Goal: Task Accomplishment & Management: Complete application form

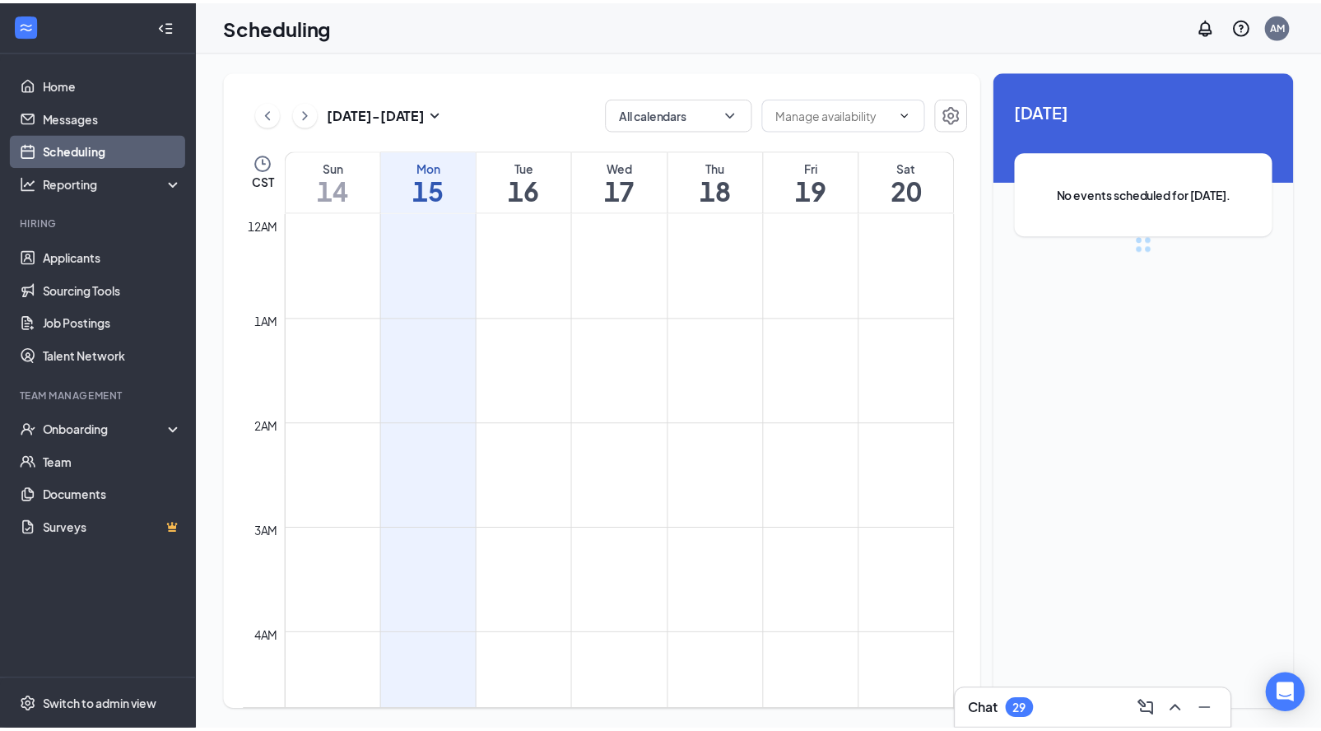
scroll to position [809, 0]
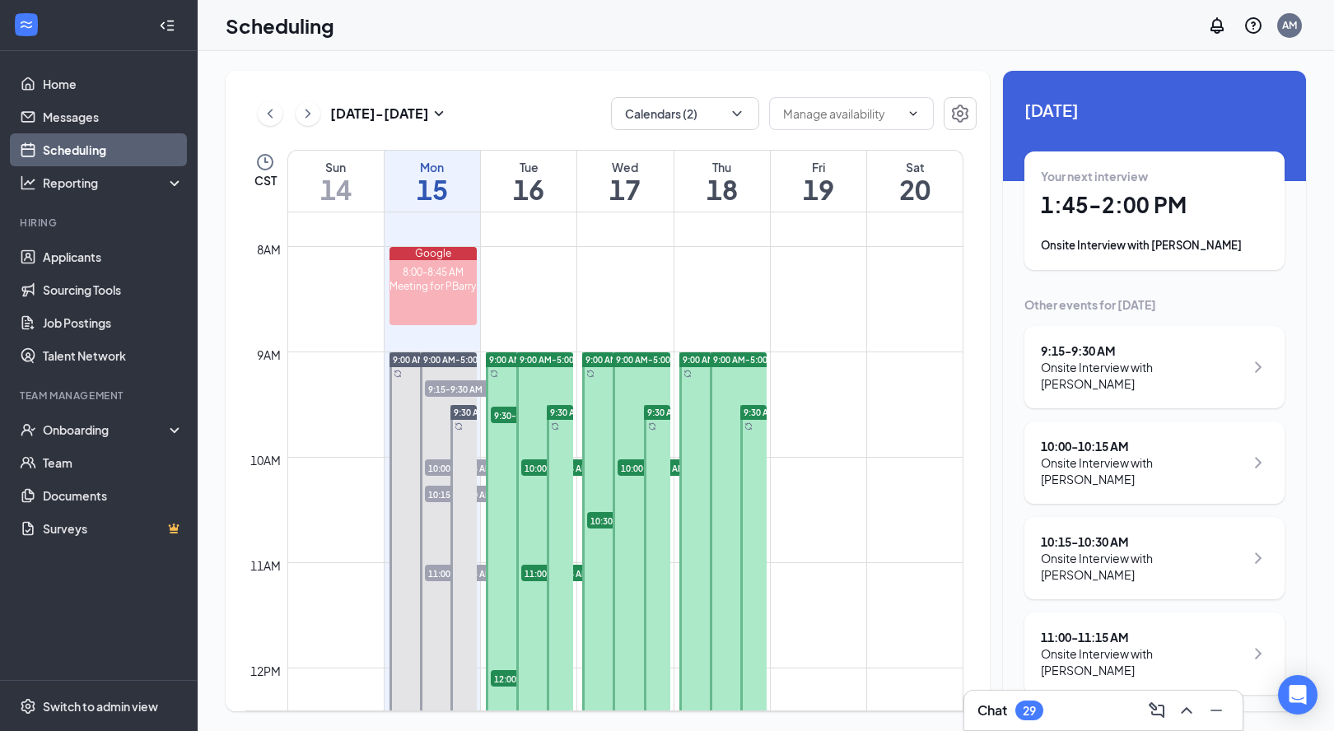
click at [1094, 645] on div "Onsite Interview with [PERSON_NAME]" at bounding box center [1142, 661] width 203 height 33
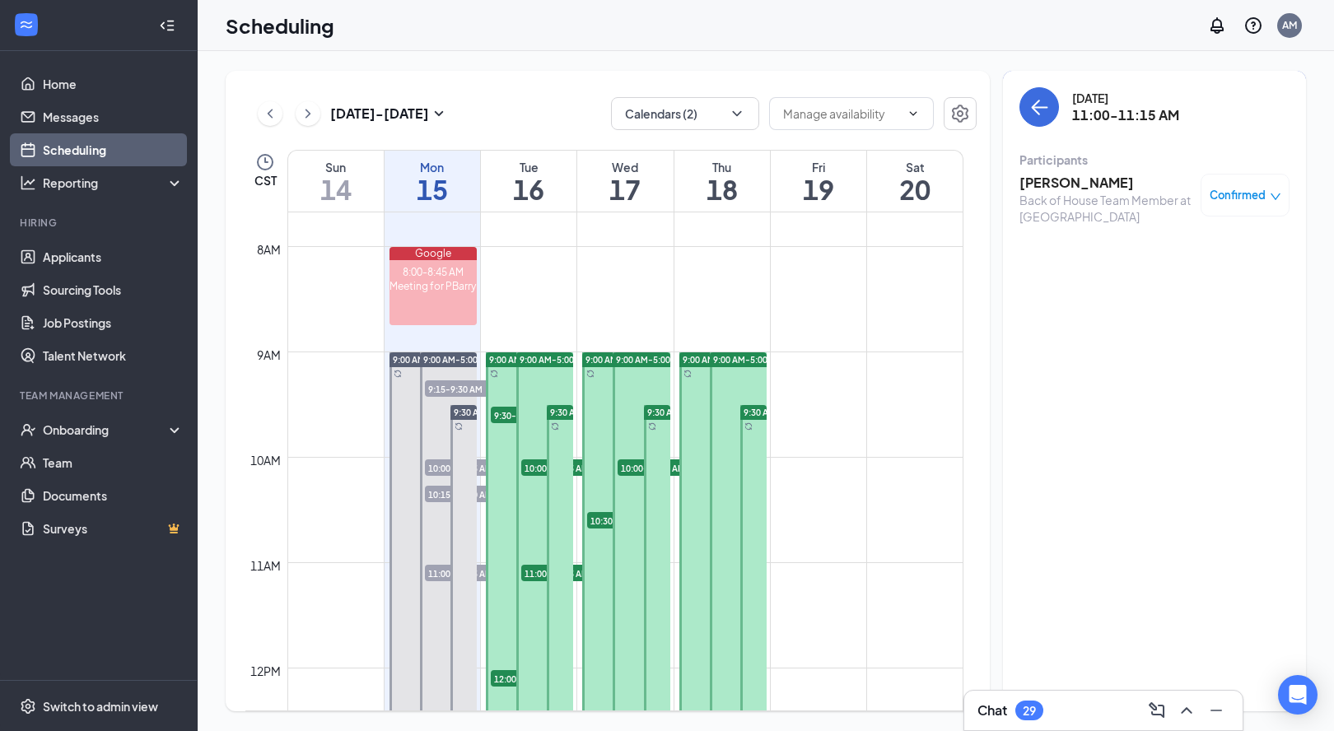
click at [1073, 175] on h3 "[PERSON_NAME]" at bounding box center [1105, 183] width 173 height 18
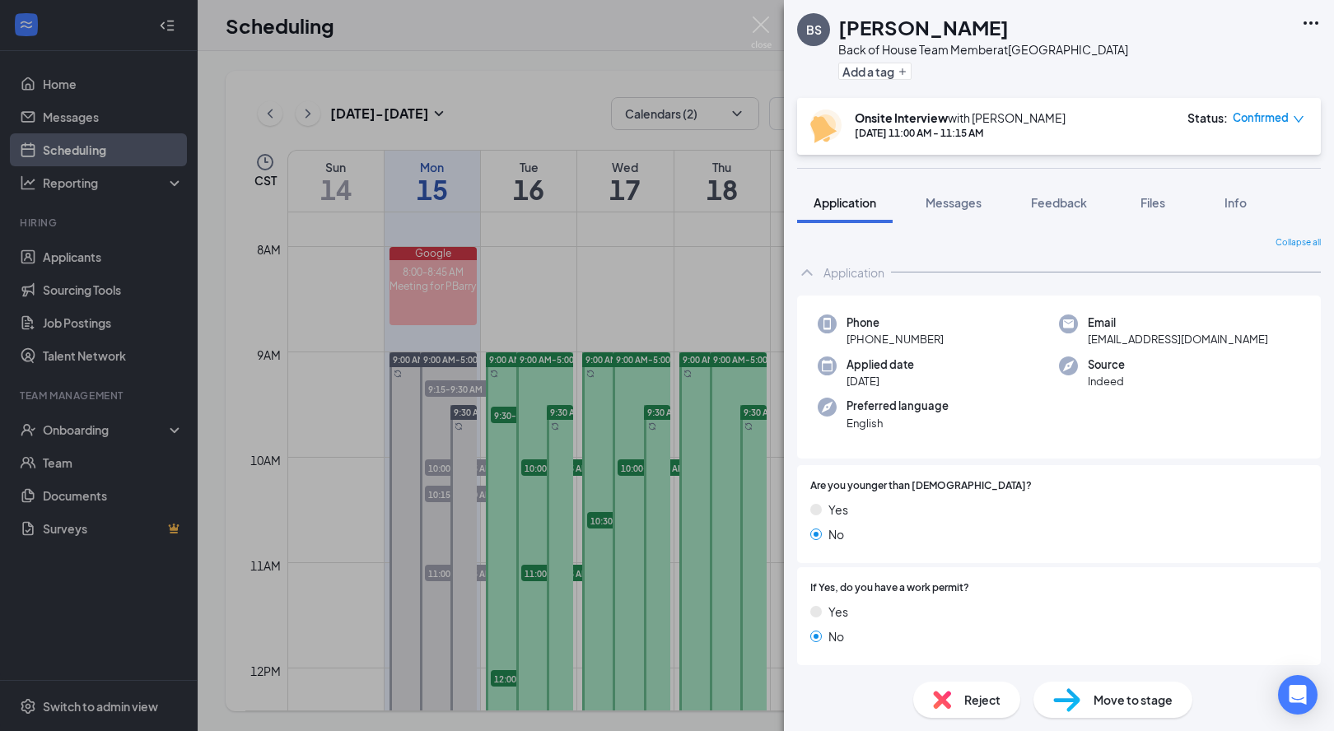
click at [1089, 694] on div "Move to stage" at bounding box center [1112, 700] width 159 height 36
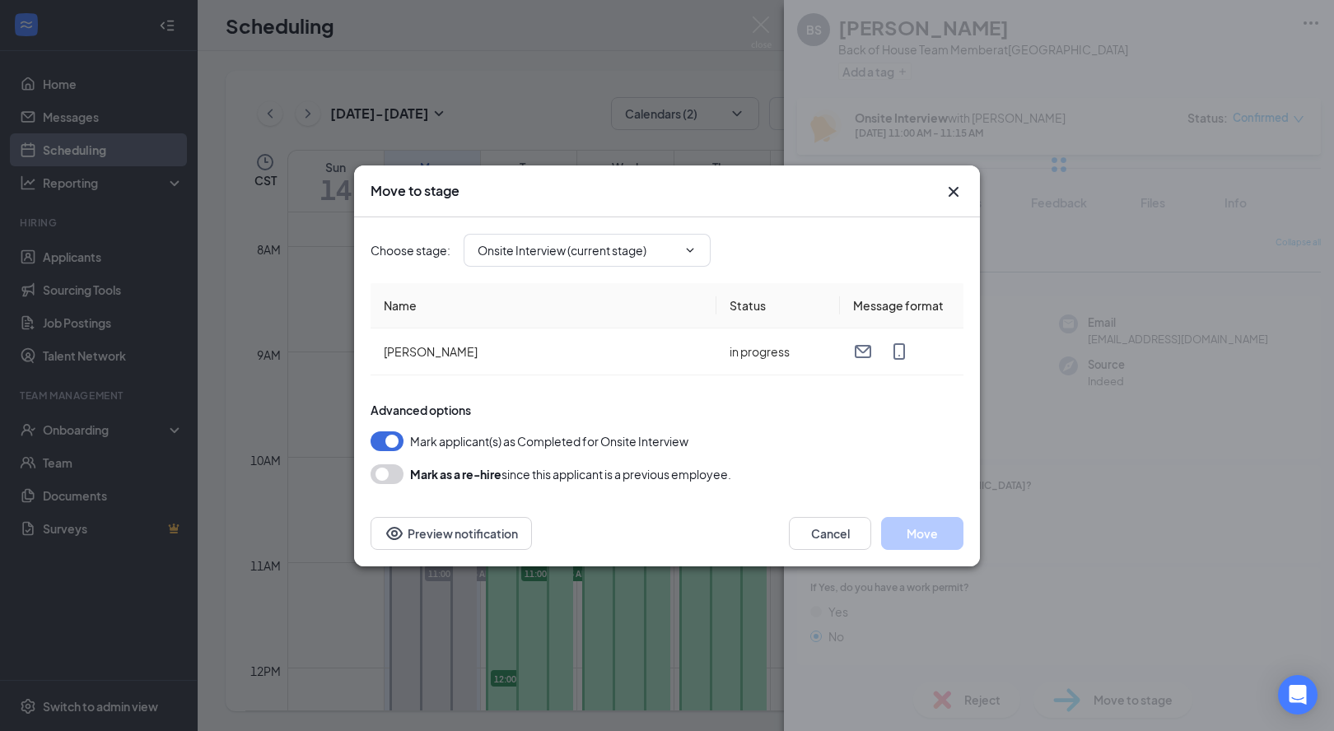
type input "Hiring Complete (final stage)"
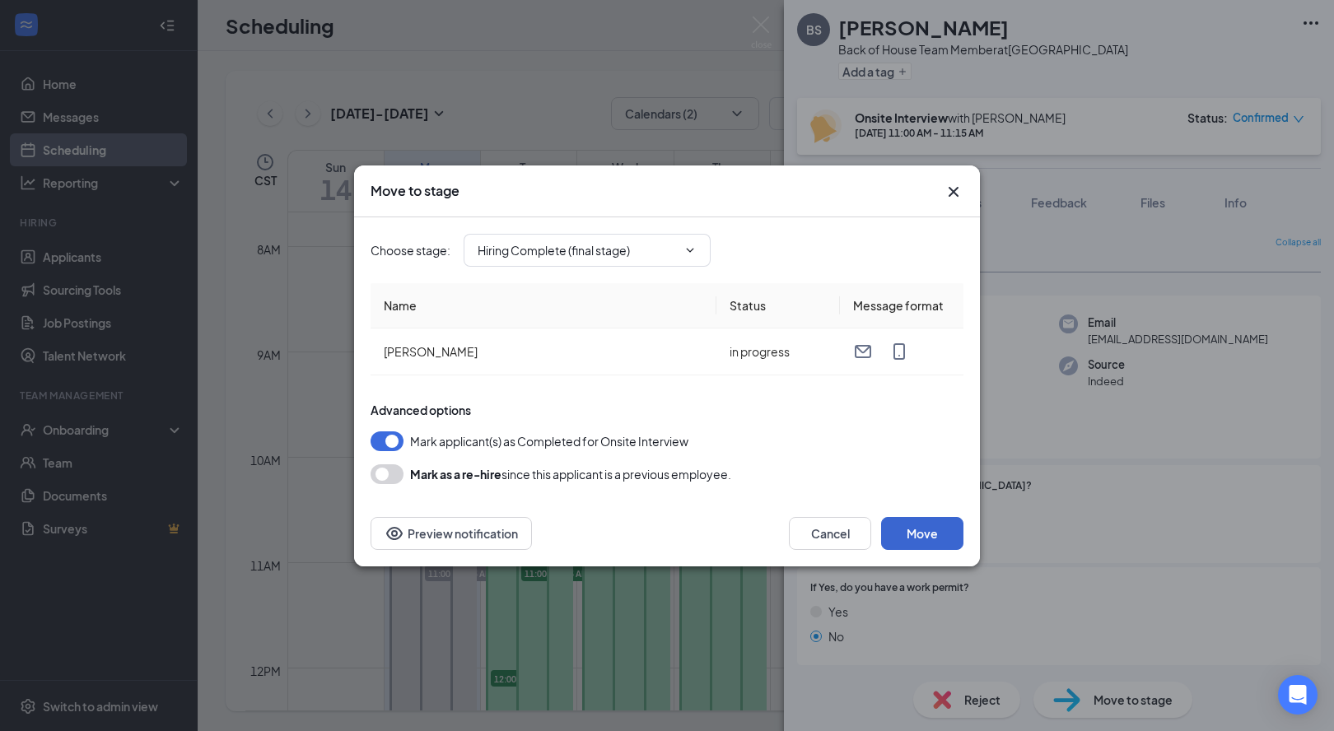
click at [944, 540] on button "Move" at bounding box center [922, 533] width 82 height 33
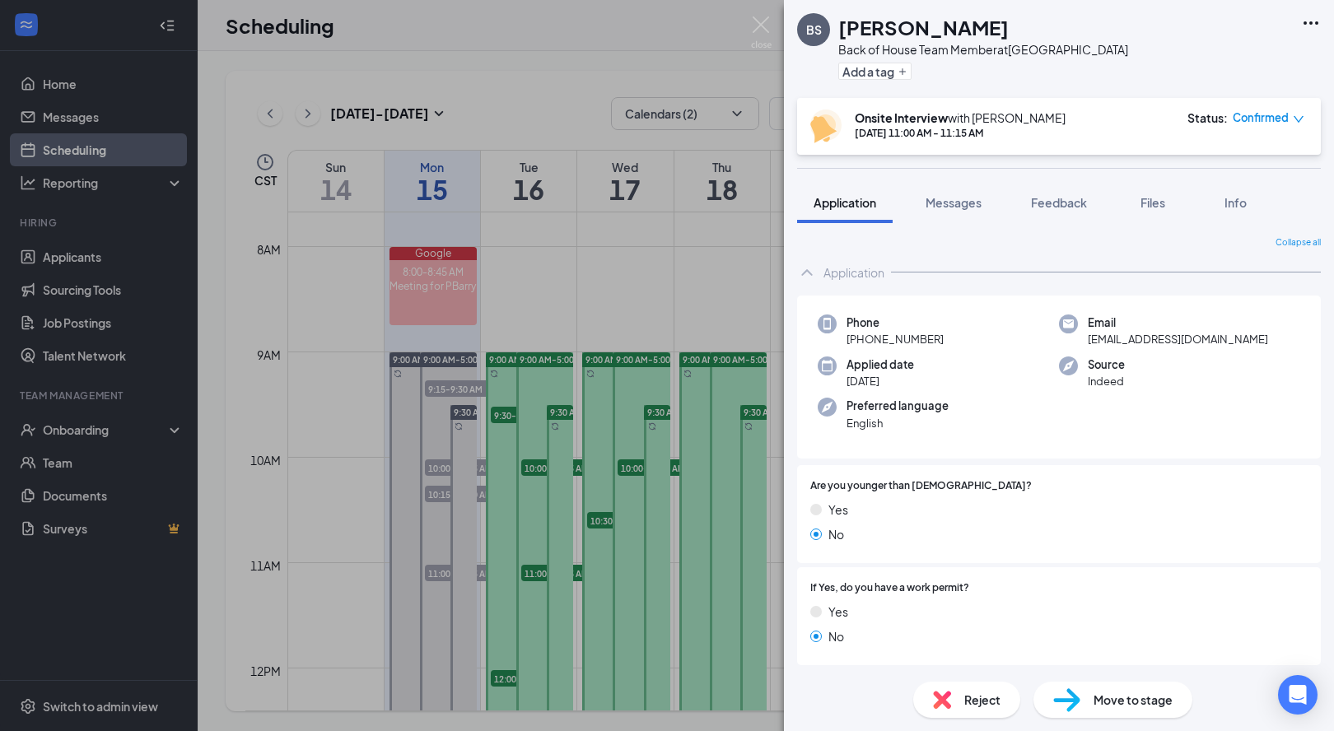
click at [104, 438] on div "BS [PERSON_NAME] Back of House Team Member at [GEOGRAPHIC_DATA] Add a tag Onsit…" at bounding box center [667, 365] width 1334 height 731
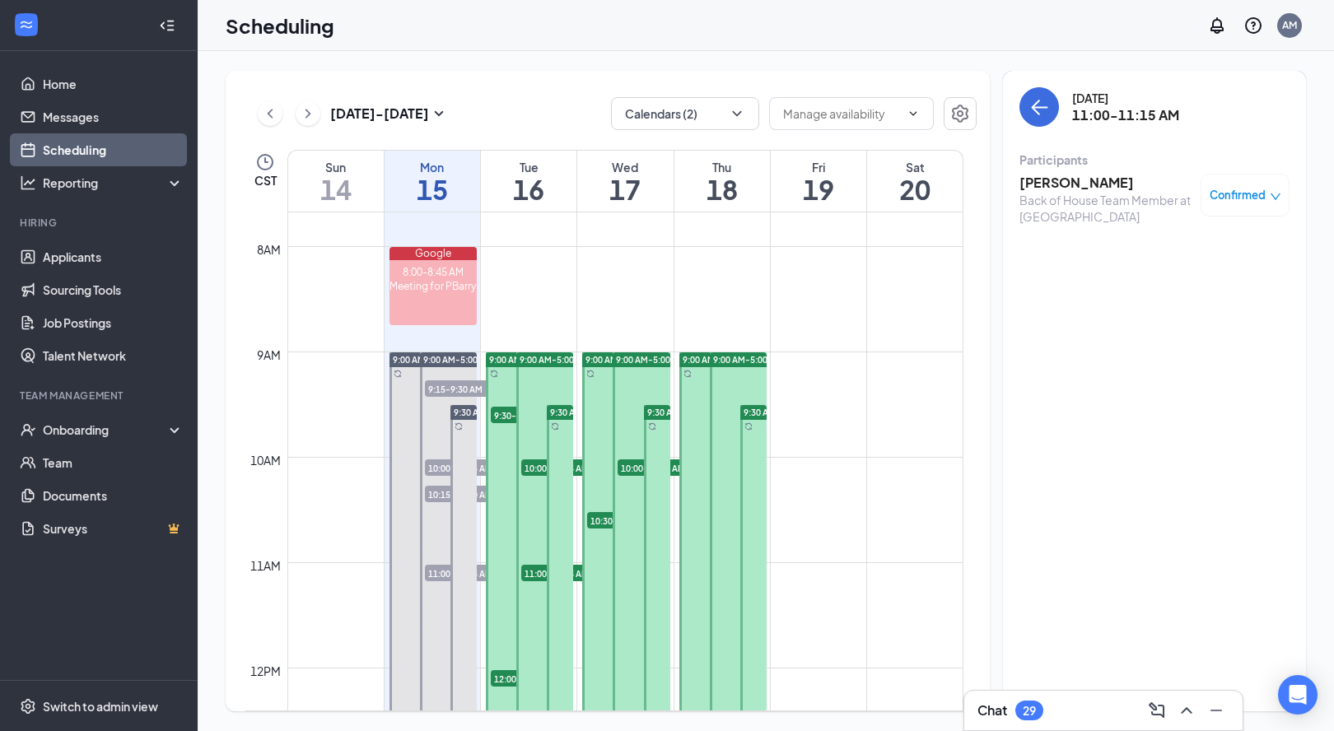
click at [104, 438] on div "Onboarding" at bounding box center [106, 429] width 127 height 16
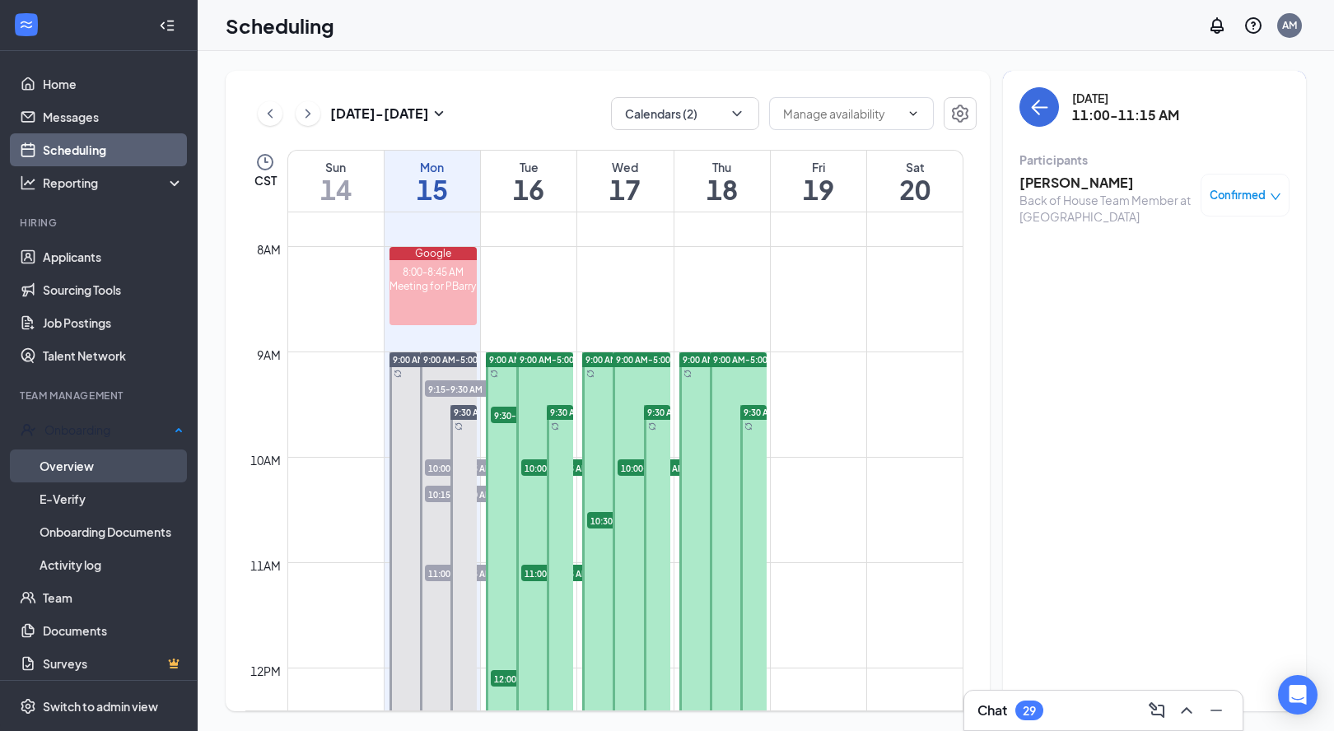
click at [129, 462] on link "Overview" at bounding box center [112, 465] width 144 height 33
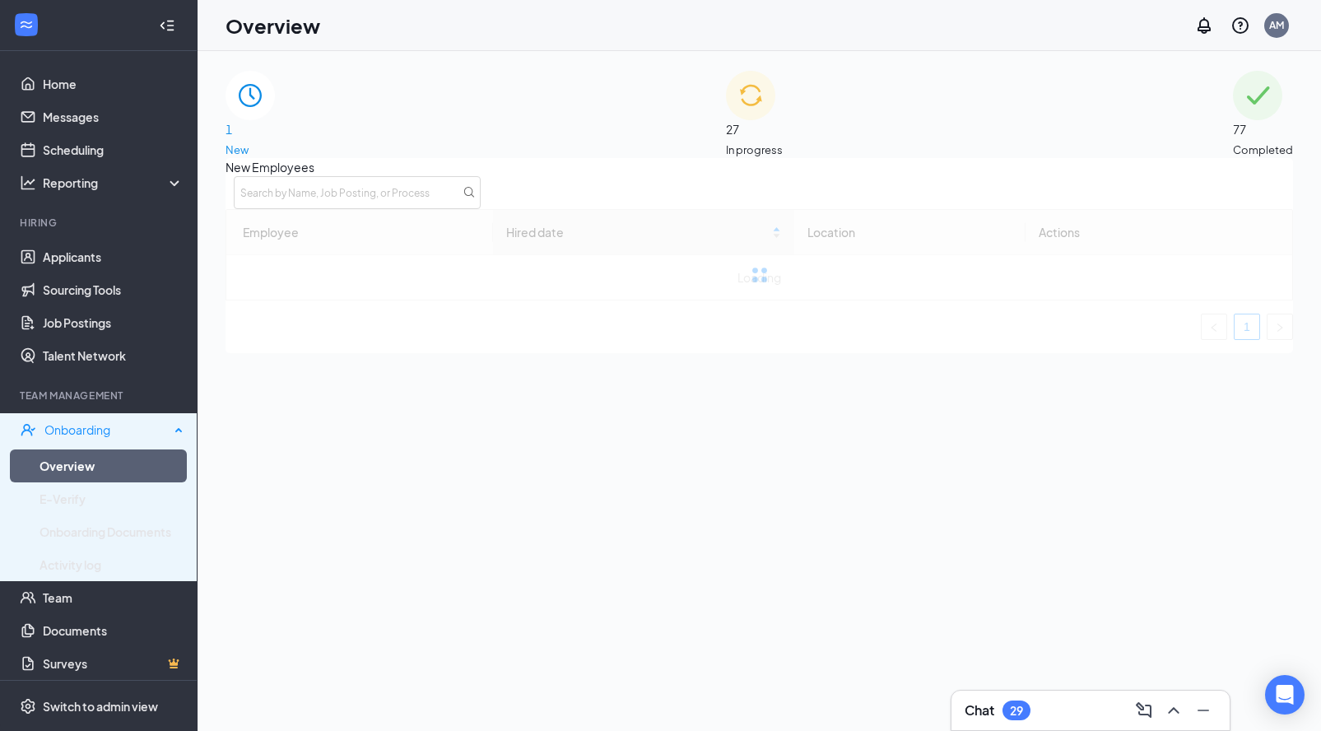
click at [87, 433] on div "Onboarding" at bounding box center [106, 429] width 125 height 16
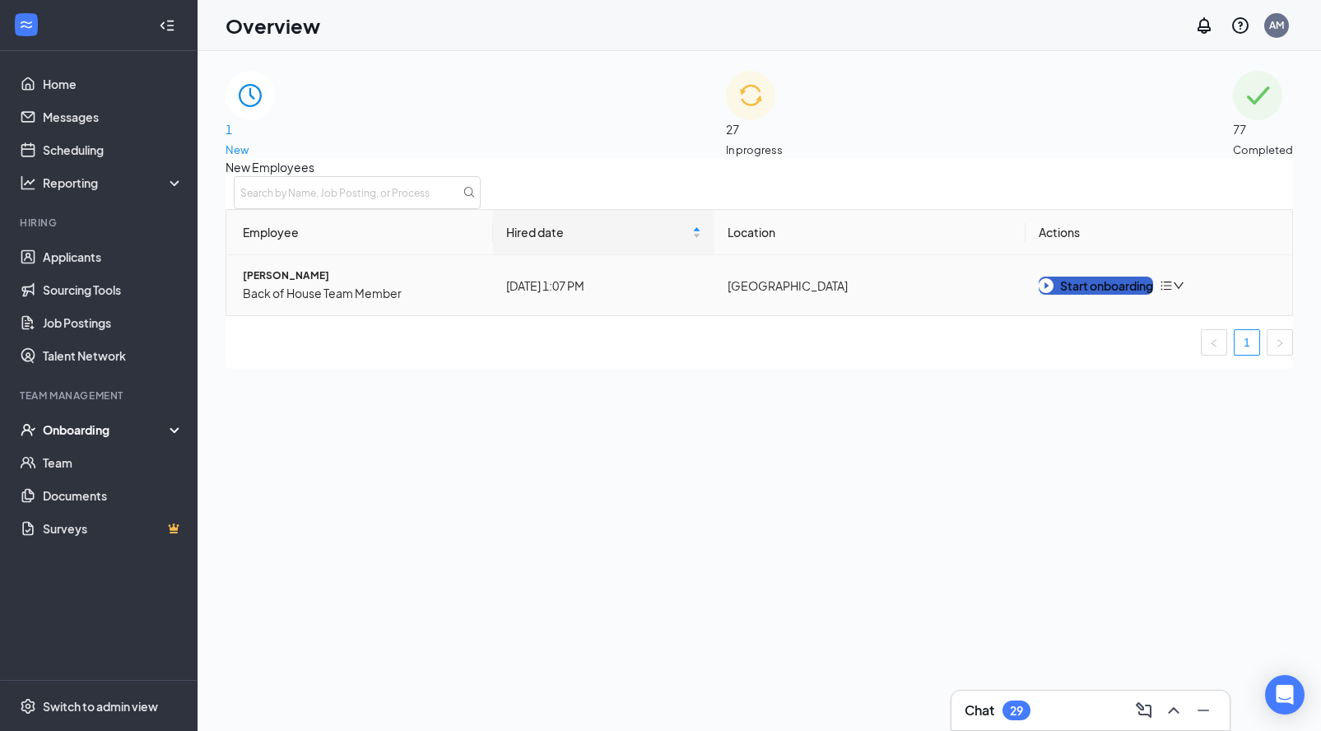
click at [1109, 295] on div "Start onboarding" at bounding box center [1096, 286] width 114 height 18
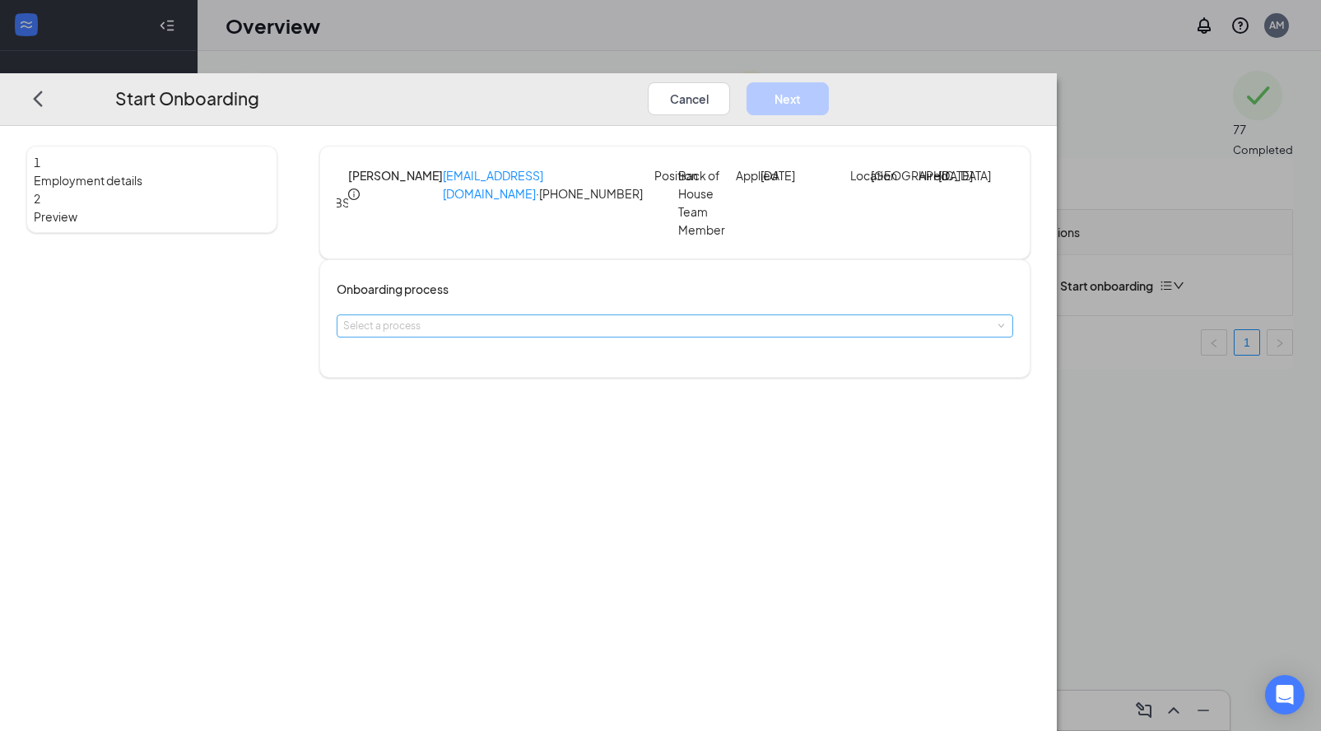
click at [568, 334] on div "Select a process" at bounding box center [671, 326] width 656 height 16
click at [552, 373] on span "Team Member Onboarding" at bounding box center [497, 367] width 125 height 12
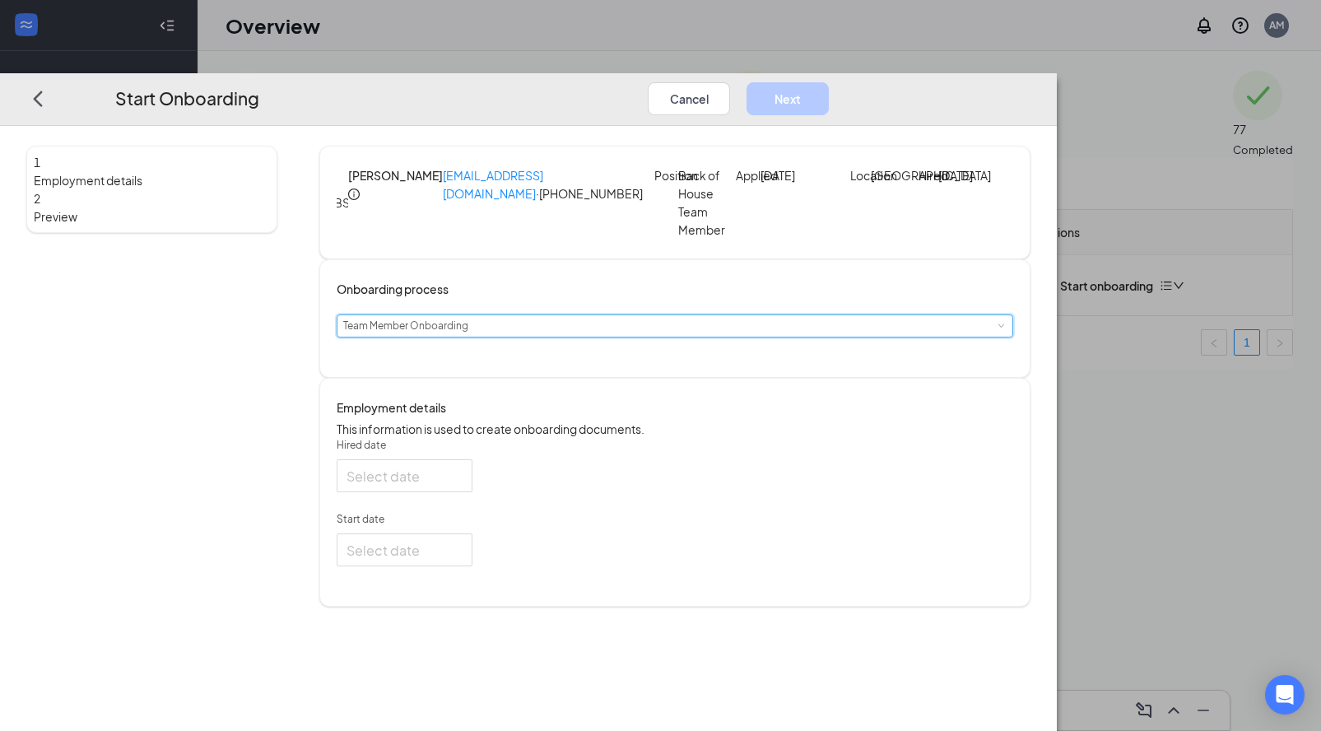
type input "[DATE]"
click at [463, 560] on div at bounding box center [405, 549] width 116 height 21
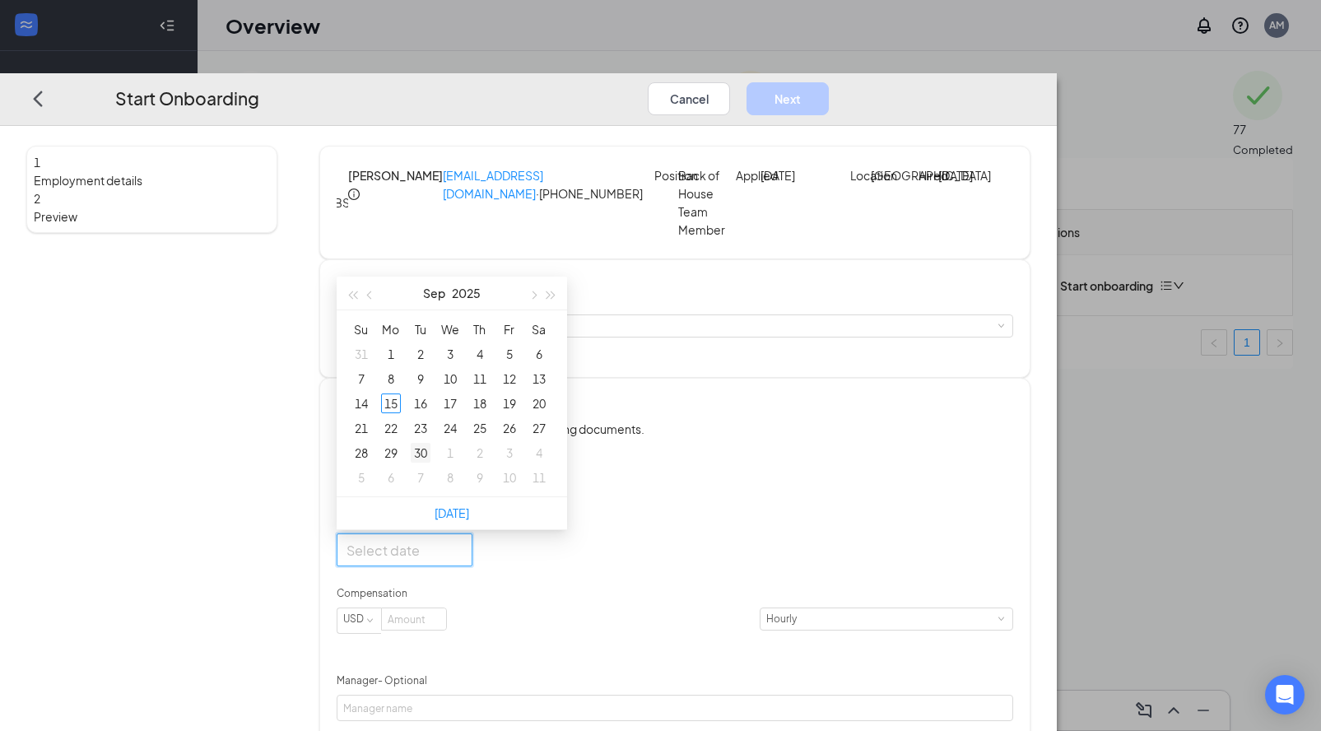
type input "[DATE]"
click at [401, 463] on div "29" at bounding box center [391, 453] width 20 height 20
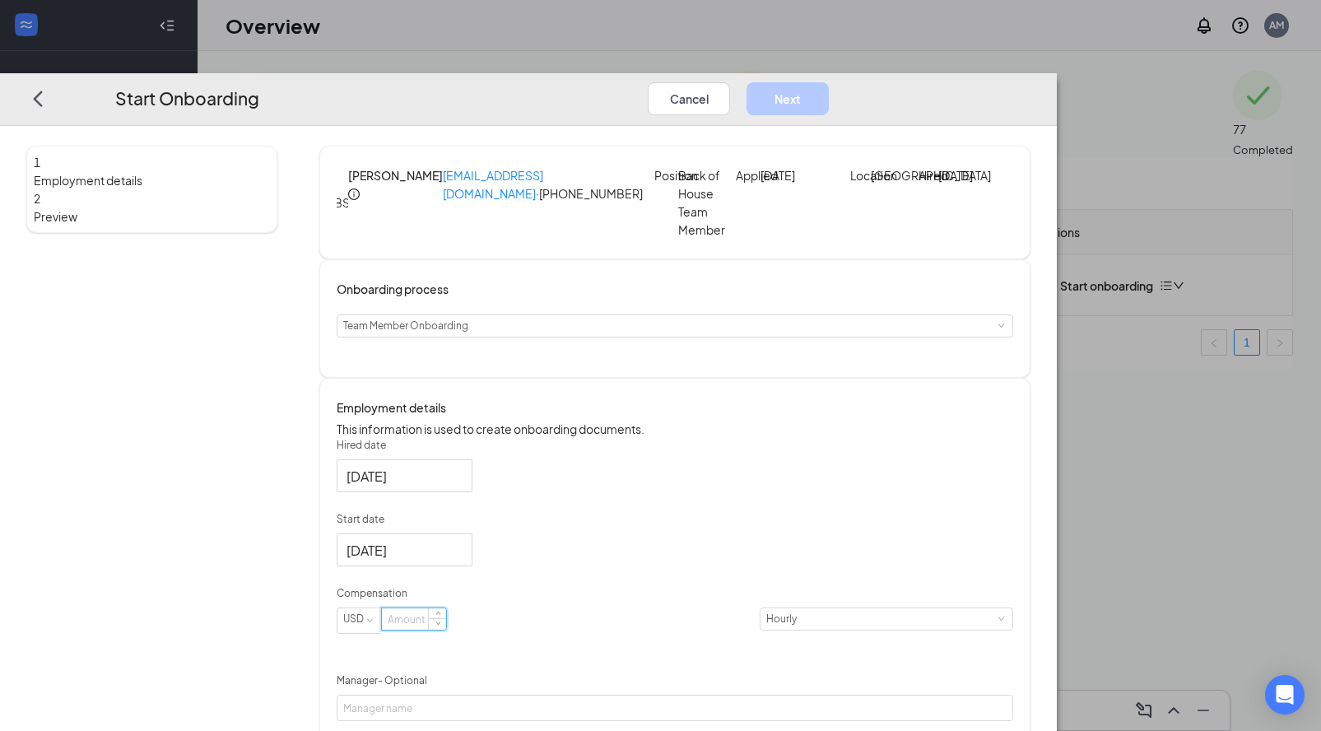
click at [446, 630] on input at bounding box center [414, 618] width 64 height 21
type input "13"
click at [751, 514] on div "Hired date [DATE] Start date [DATE] [DATE] Su Mo Tu We Th Fr Sa 31 1 2 3 4 5 6 …" at bounding box center [675, 580] width 677 height 284
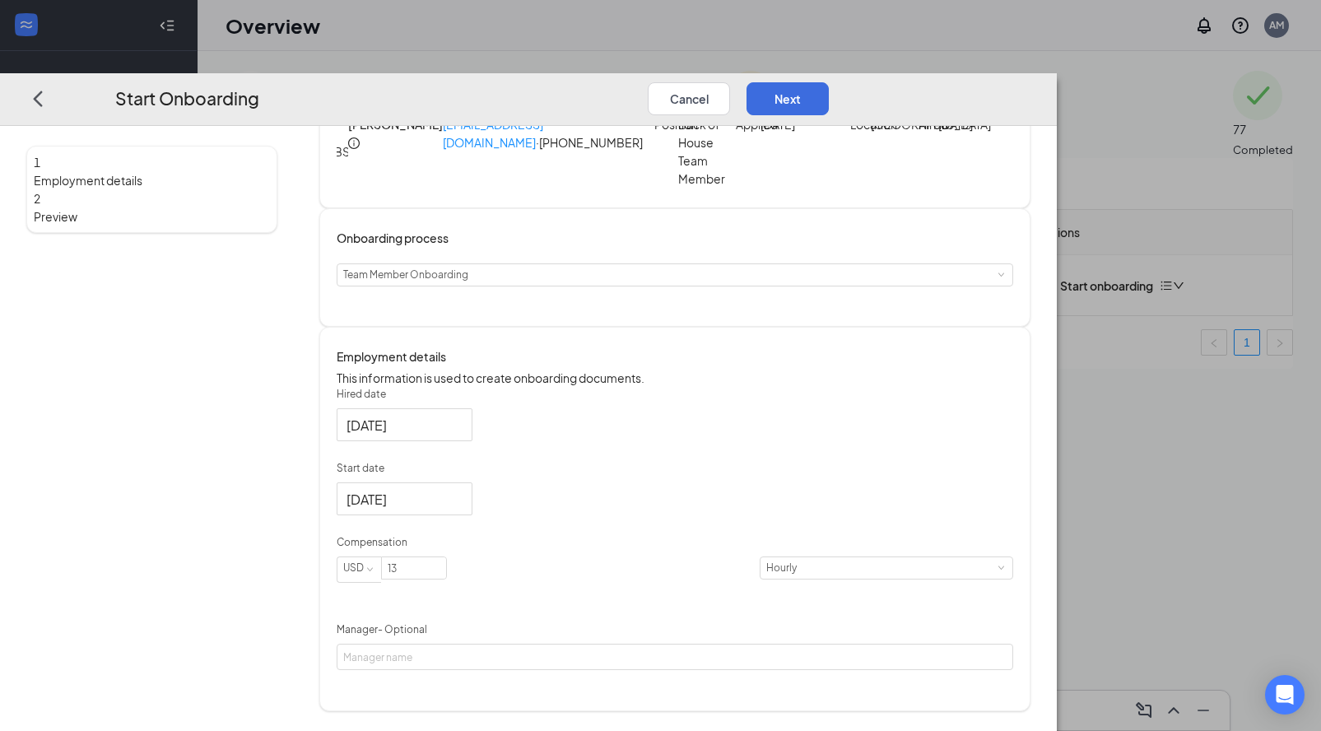
scroll to position [32, 0]
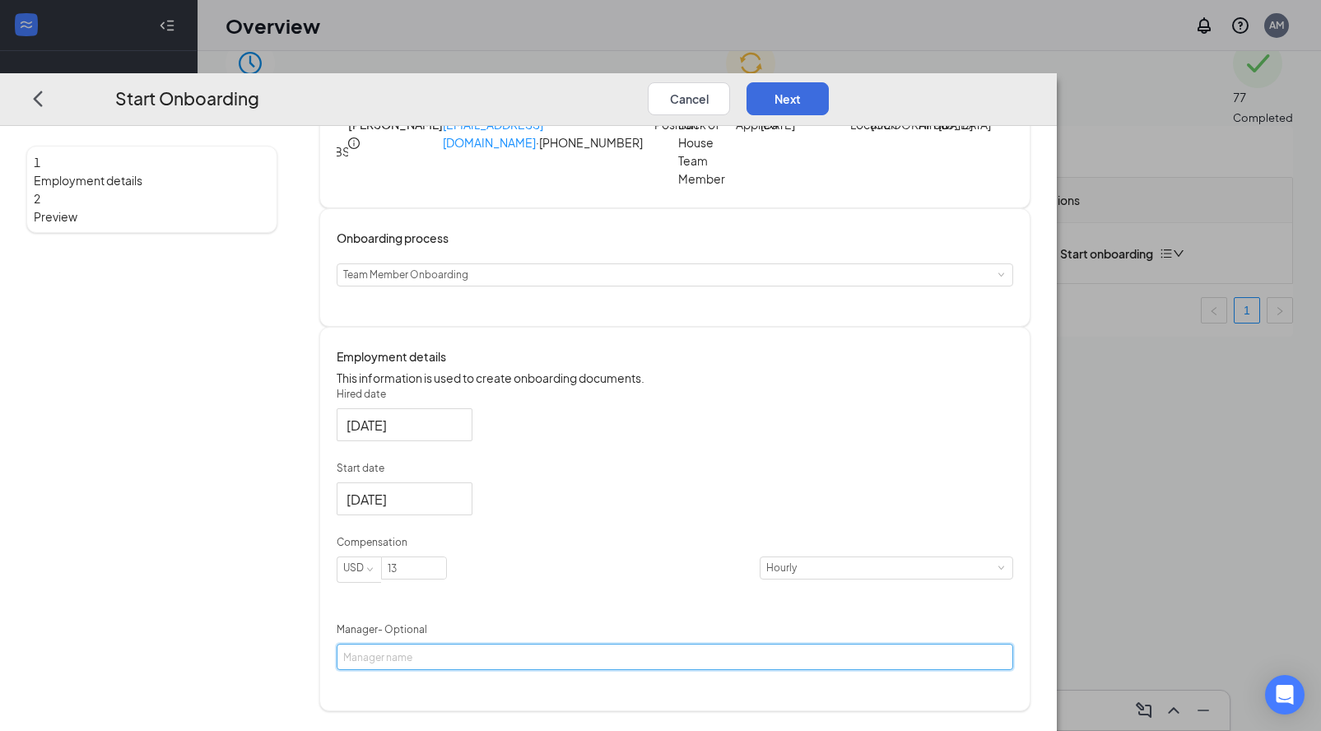
click at [584, 670] on input "Manager - Optional" at bounding box center [675, 657] width 677 height 26
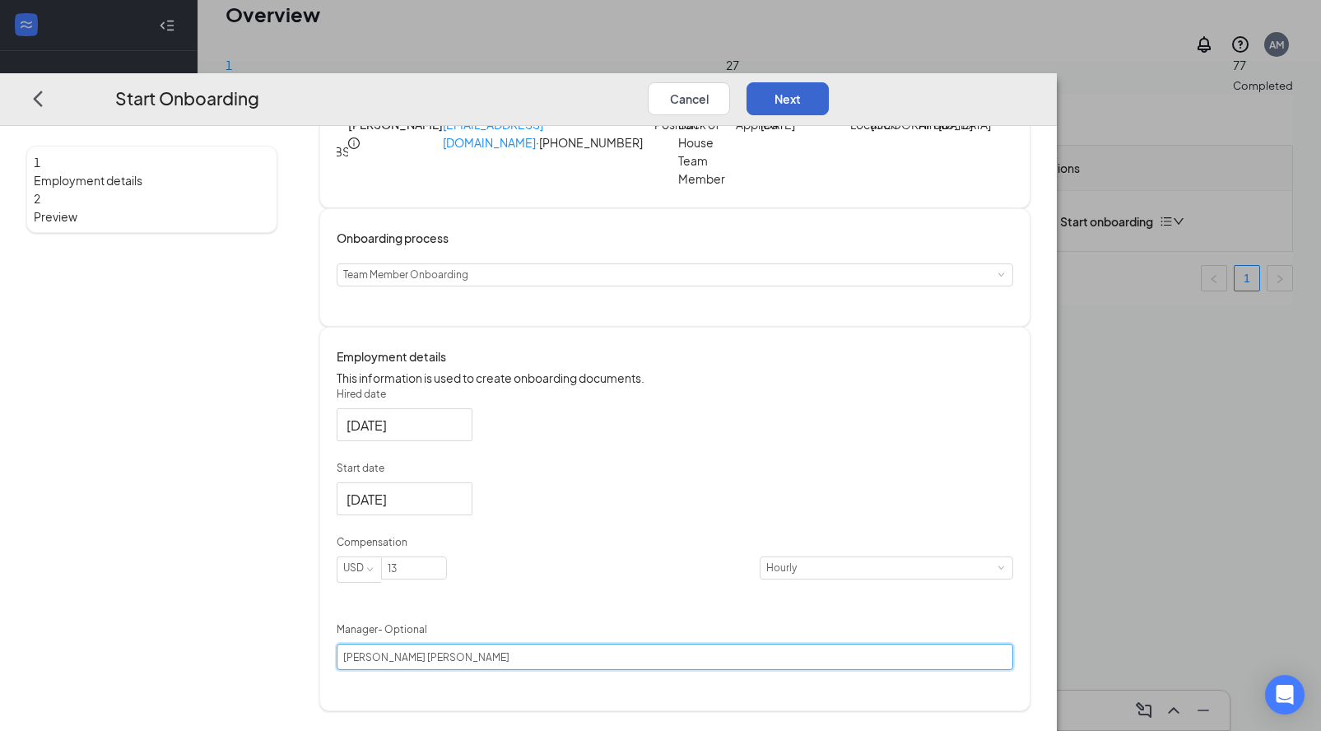
type input "[PERSON_NAME] [PERSON_NAME]"
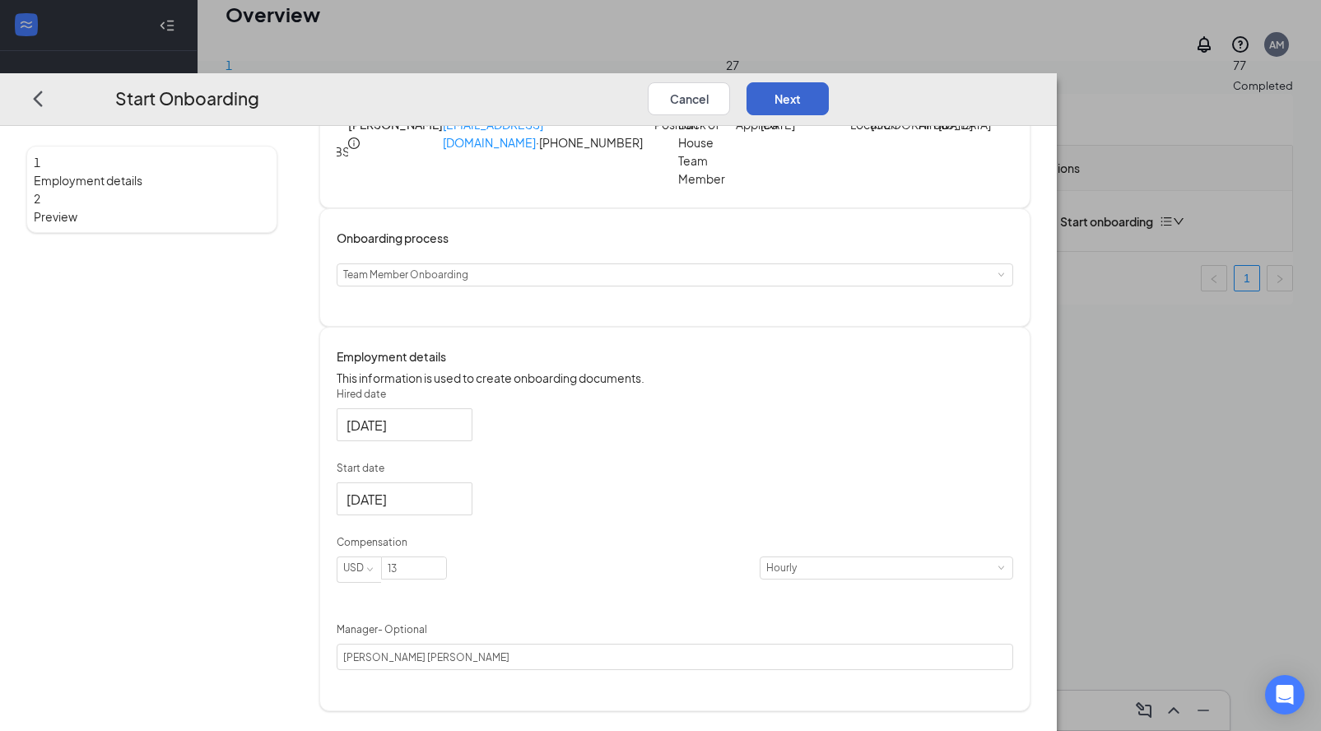
click at [829, 81] on button "Next" at bounding box center [788, 97] width 82 height 33
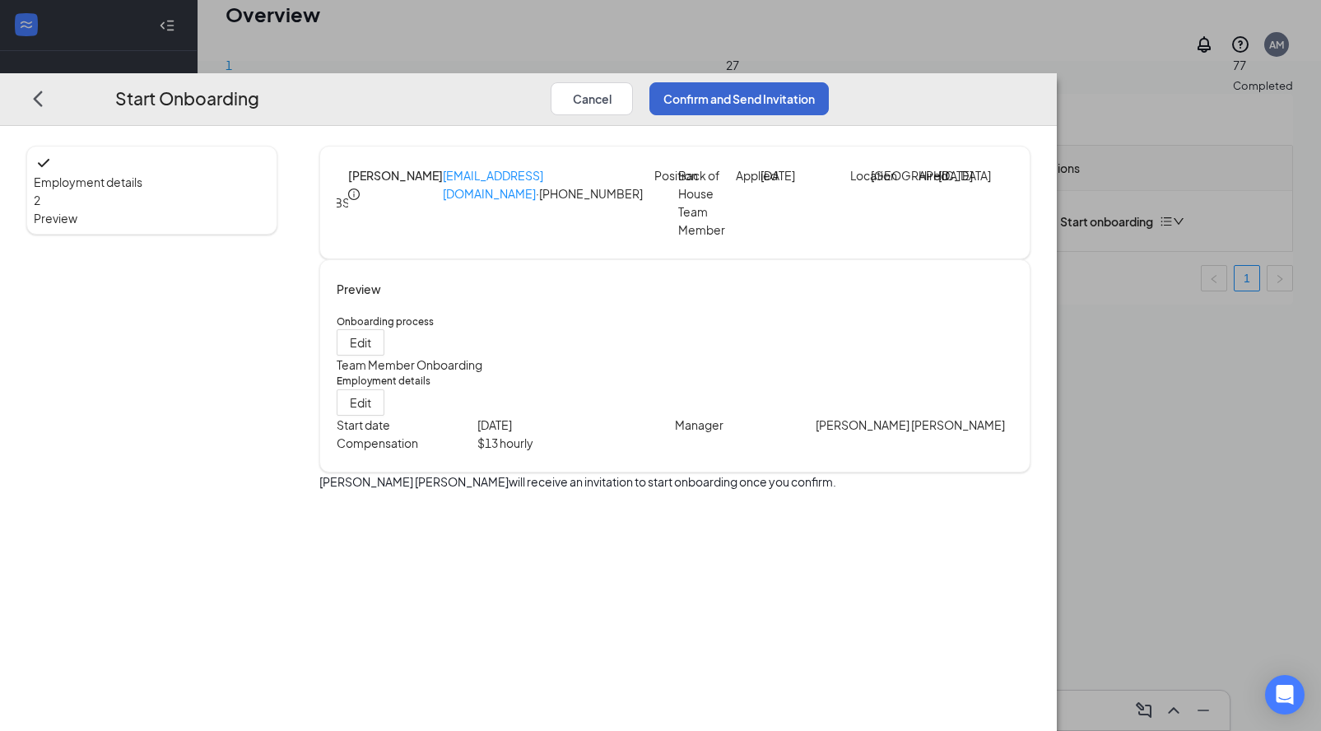
scroll to position [0, 0]
click at [829, 81] on button "Confirm and Send Invitation" at bounding box center [738, 97] width 179 height 33
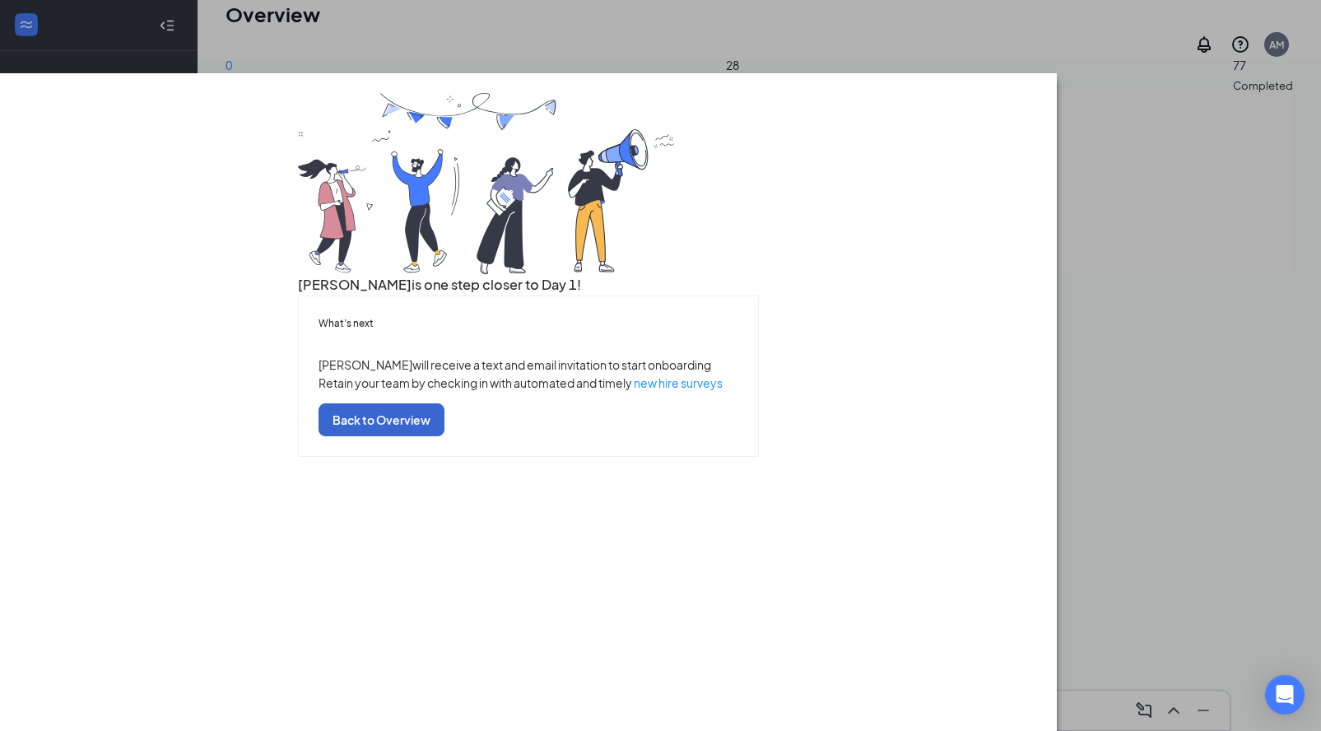
click at [445, 436] on button "Back to Overview" at bounding box center [382, 419] width 126 height 33
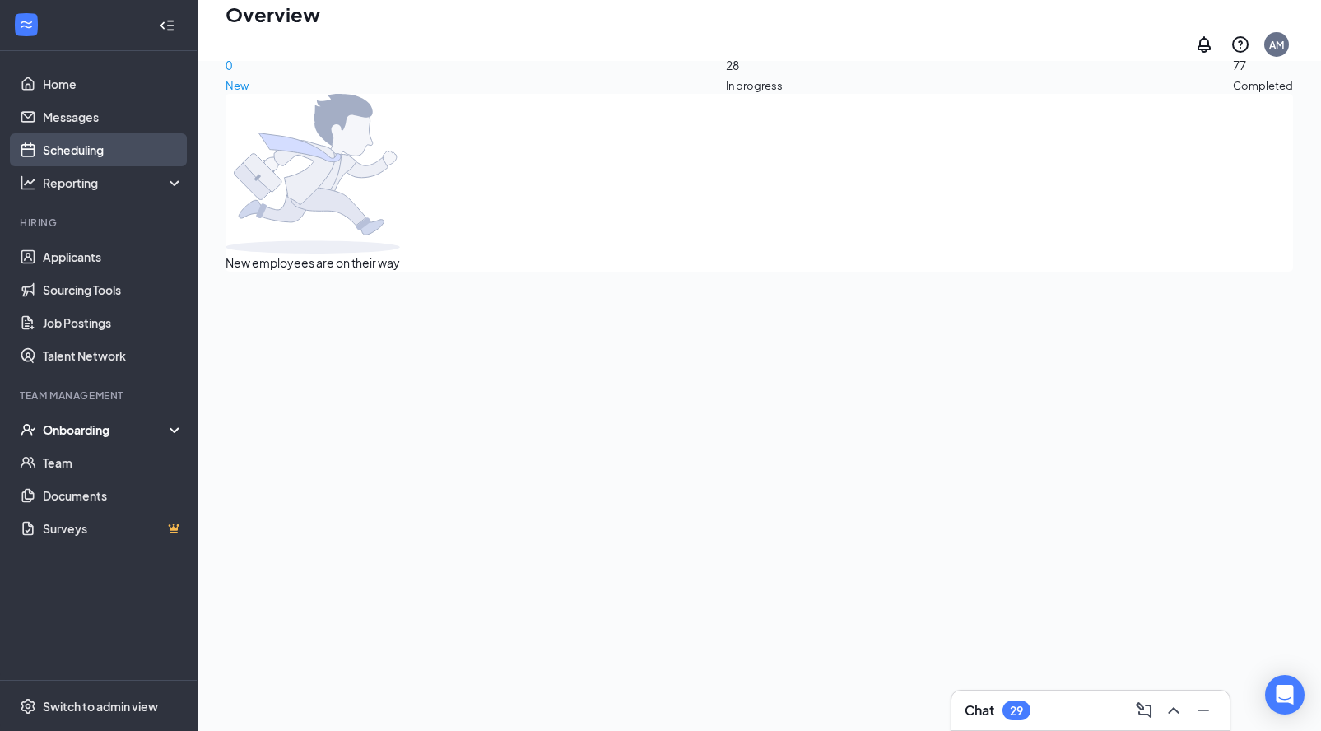
click at [63, 155] on link "Scheduling" at bounding box center [113, 149] width 141 height 33
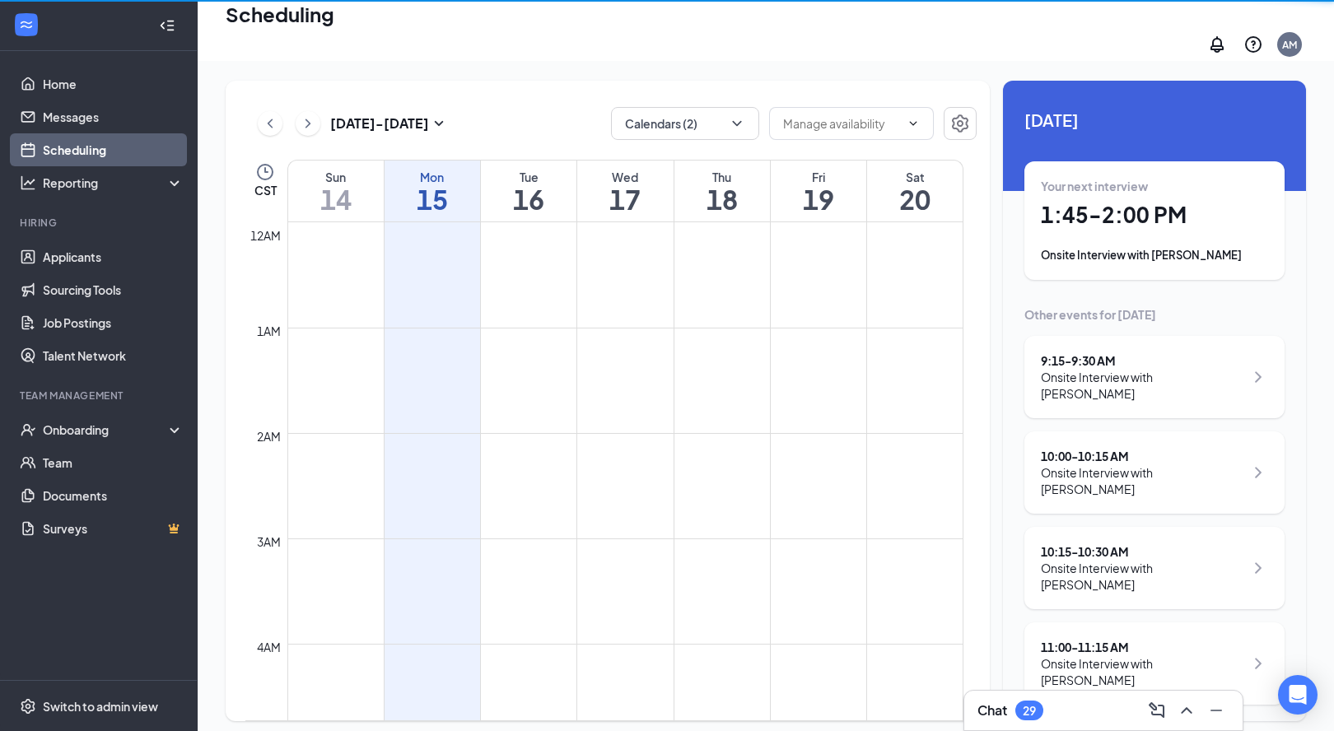
scroll to position [809, 0]
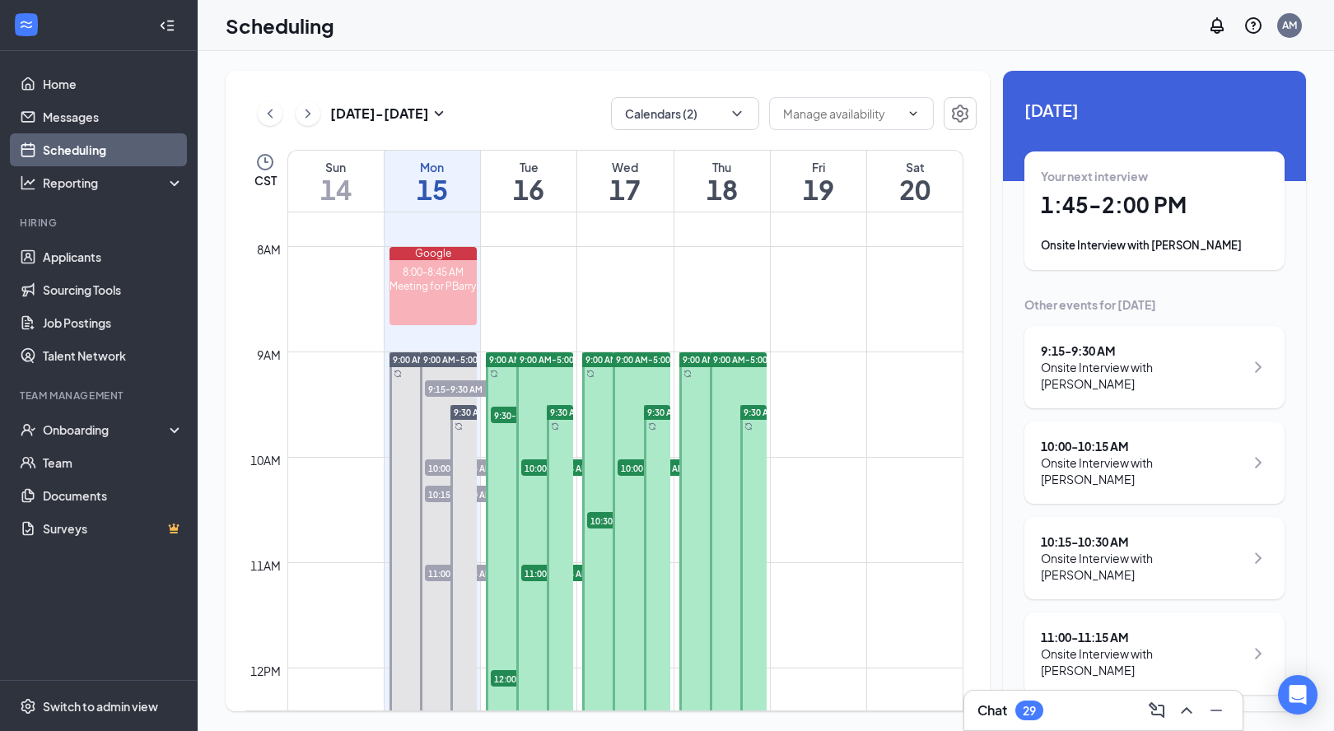
click at [1164, 633] on div "11:00 - 11:15 AM Onsite Interview with [PERSON_NAME]" at bounding box center [1154, 653] width 260 height 82
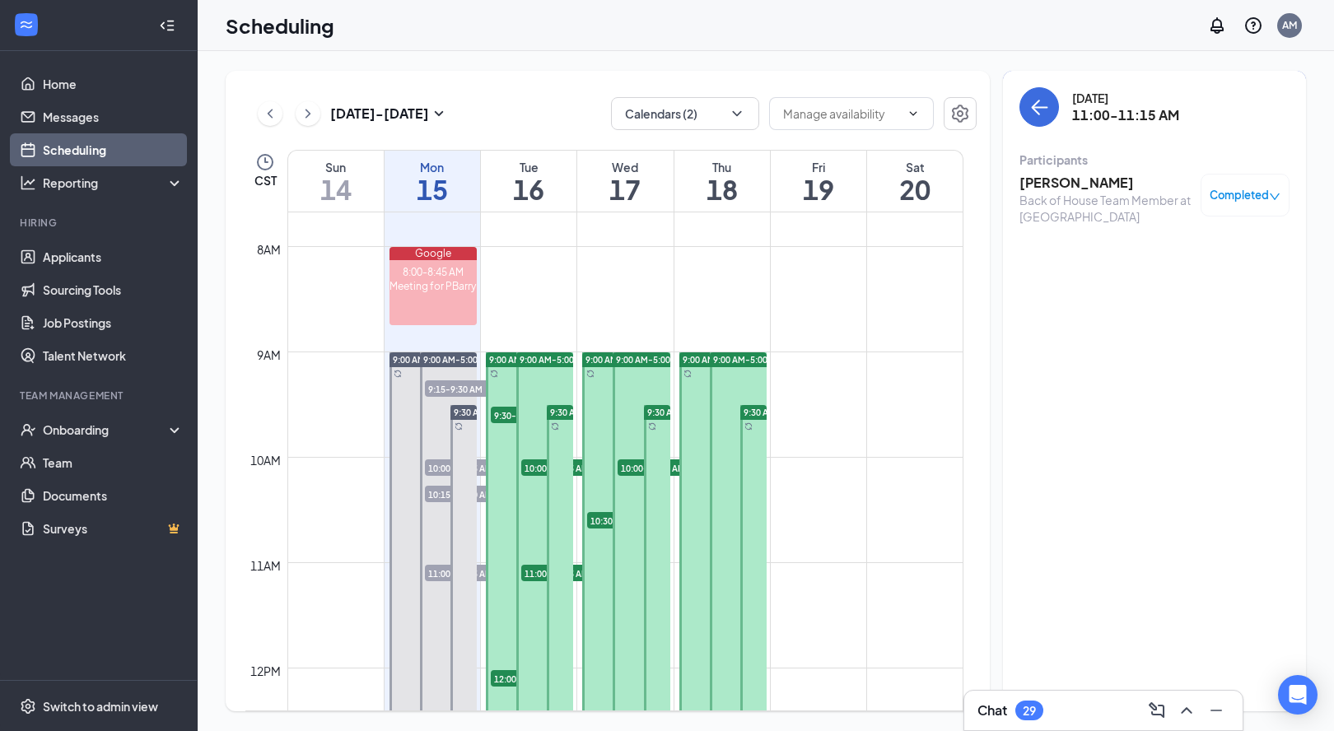
click at [1083, 185] on h3 "[PERSON_NAME]" at bounding box center [1105, 183] width 173 height 18
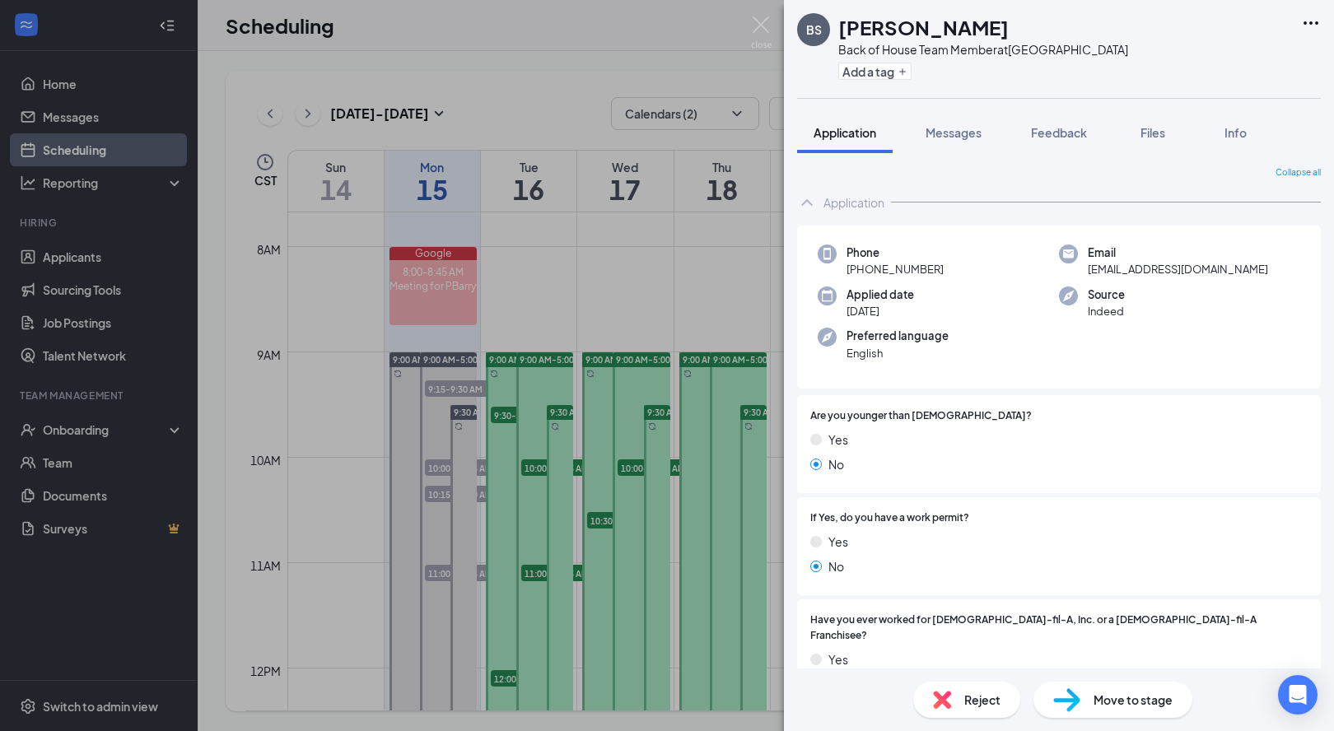
click at [566, 39] on div "BS [PERSON_NAME] Back of House Team Member at [GEOGRAPHIC_DATA] Add a tag Appli…" at bounding box center [667, 365] width 1334 height 731
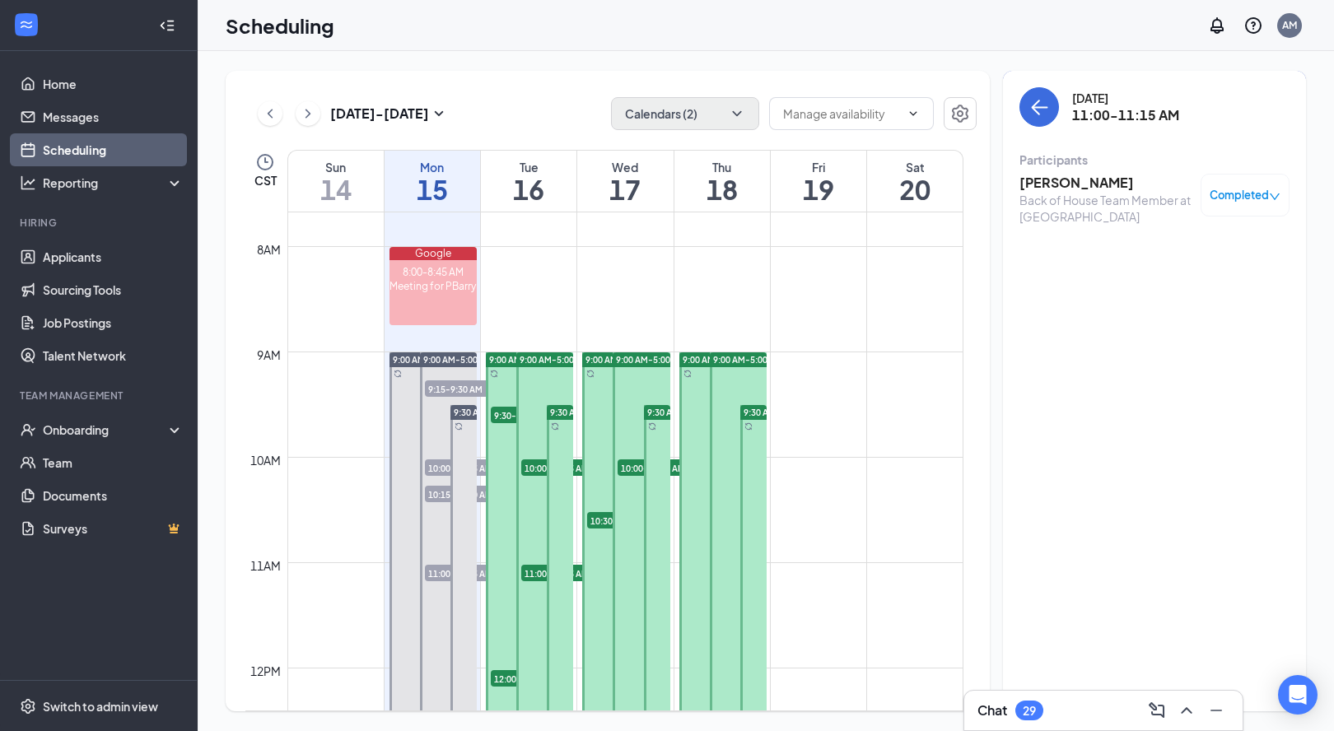
click at [692, 123] on button "Calendars (2)" at bounding box center [685, 113] width 148 height 33
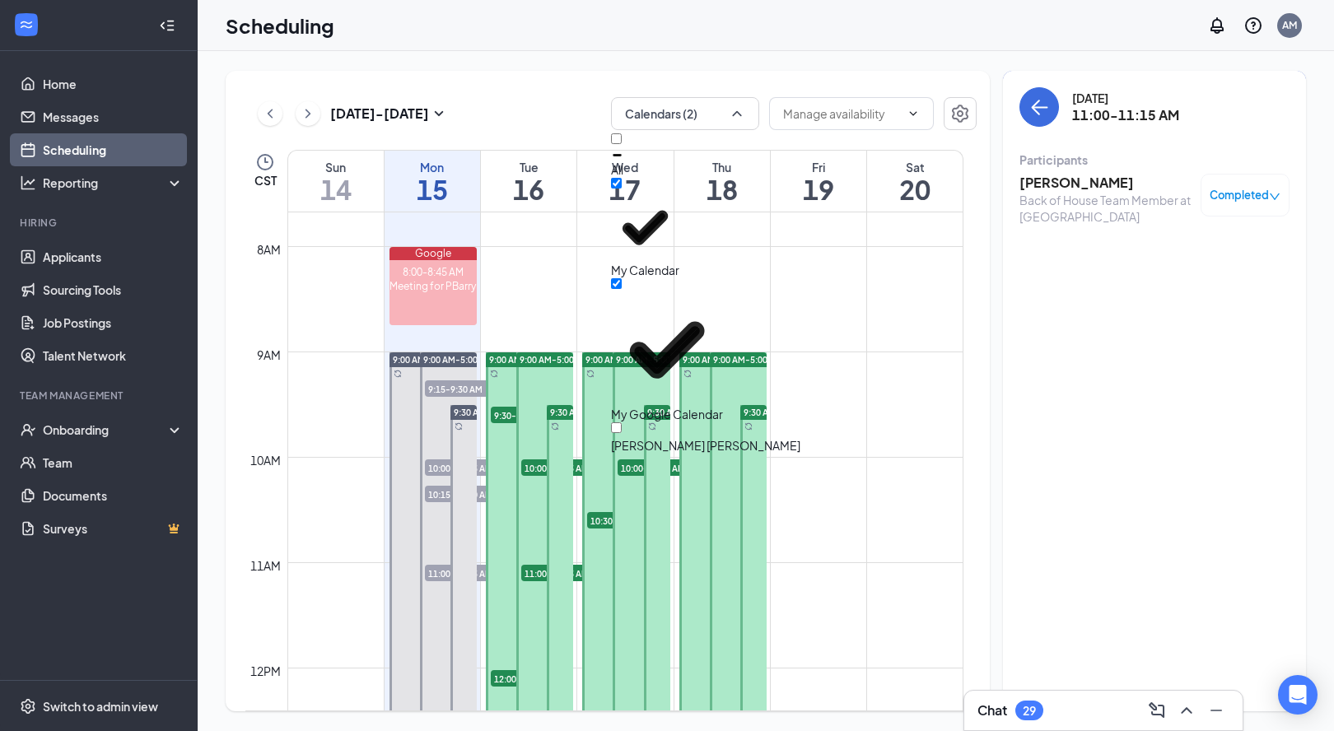
click at [682, 144] on div "All" at bounding box center [705, 155] width 189 height 44
checkbox input "true"
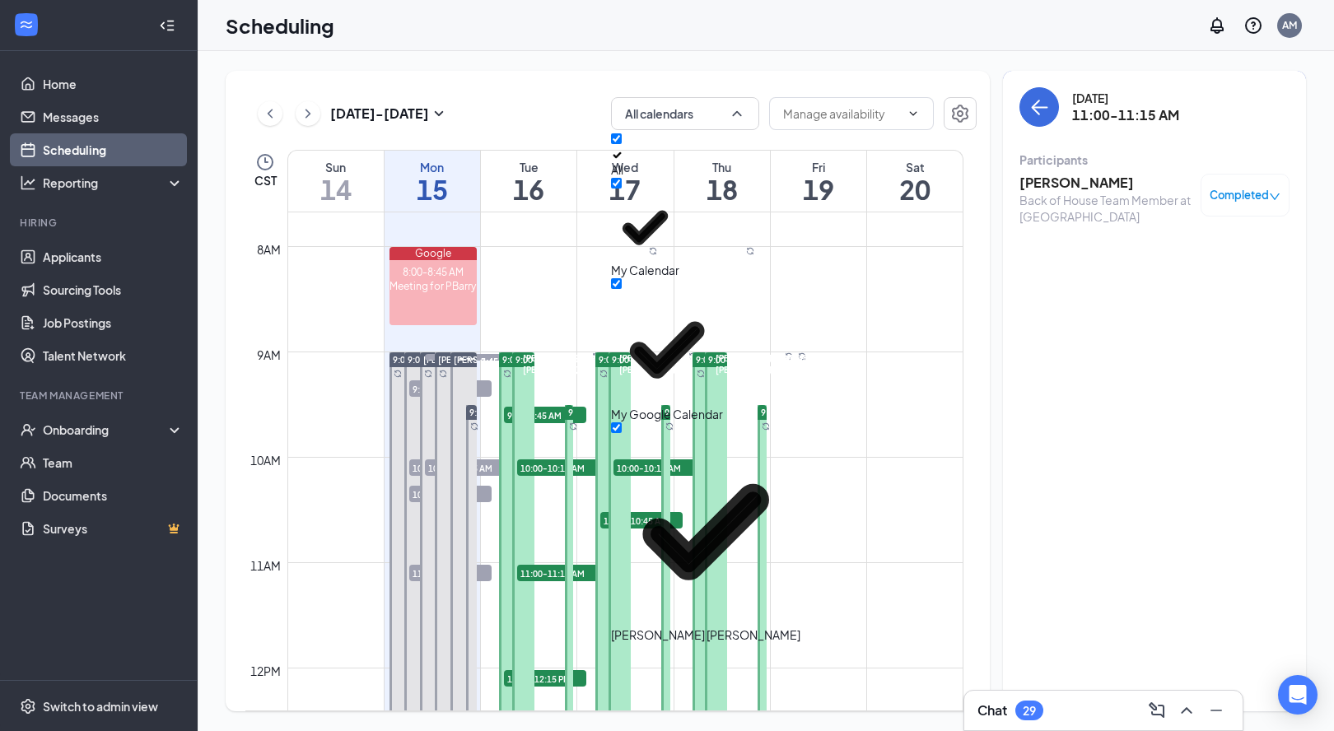
click at [551, 117] on div "[DATE] - [DATE] All calendars" at bounding box center [610, 113] width 731 height 33
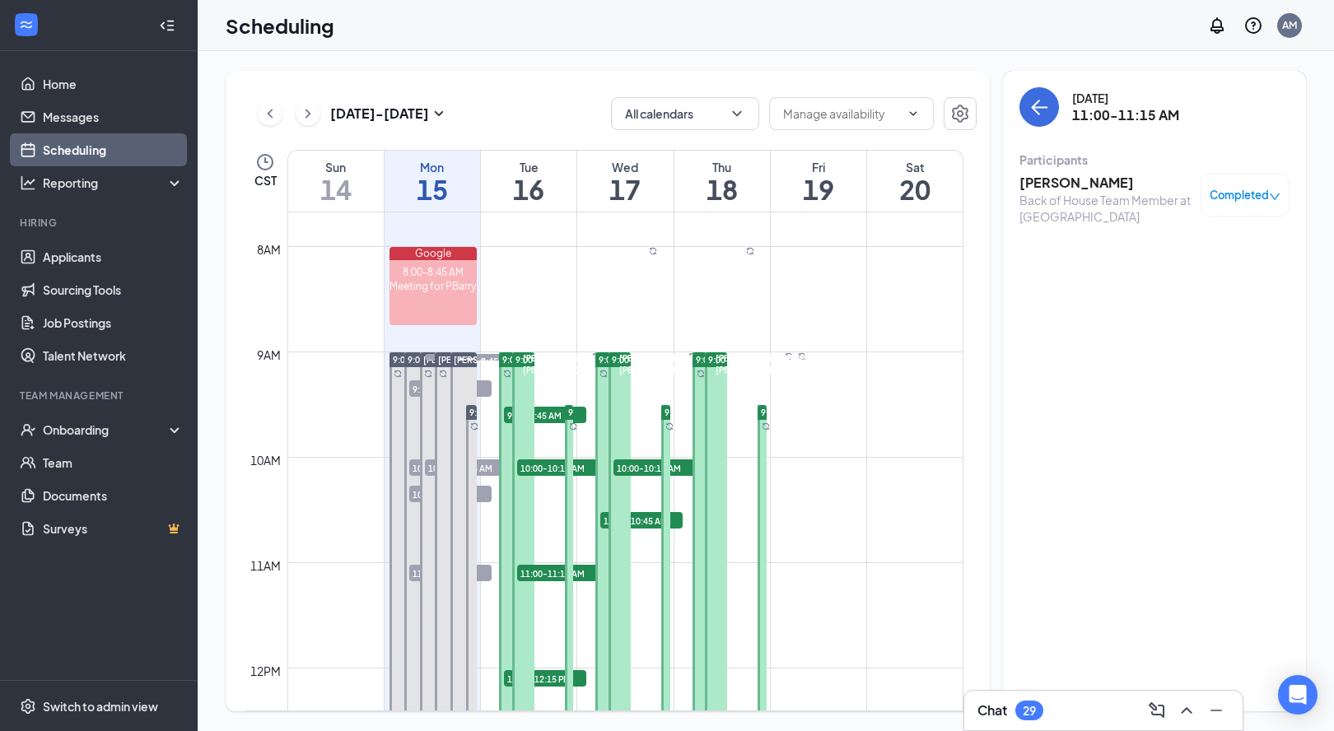
click at [425, 161] on div "Mon" at bounding box center [431, 167] width 95 height 16
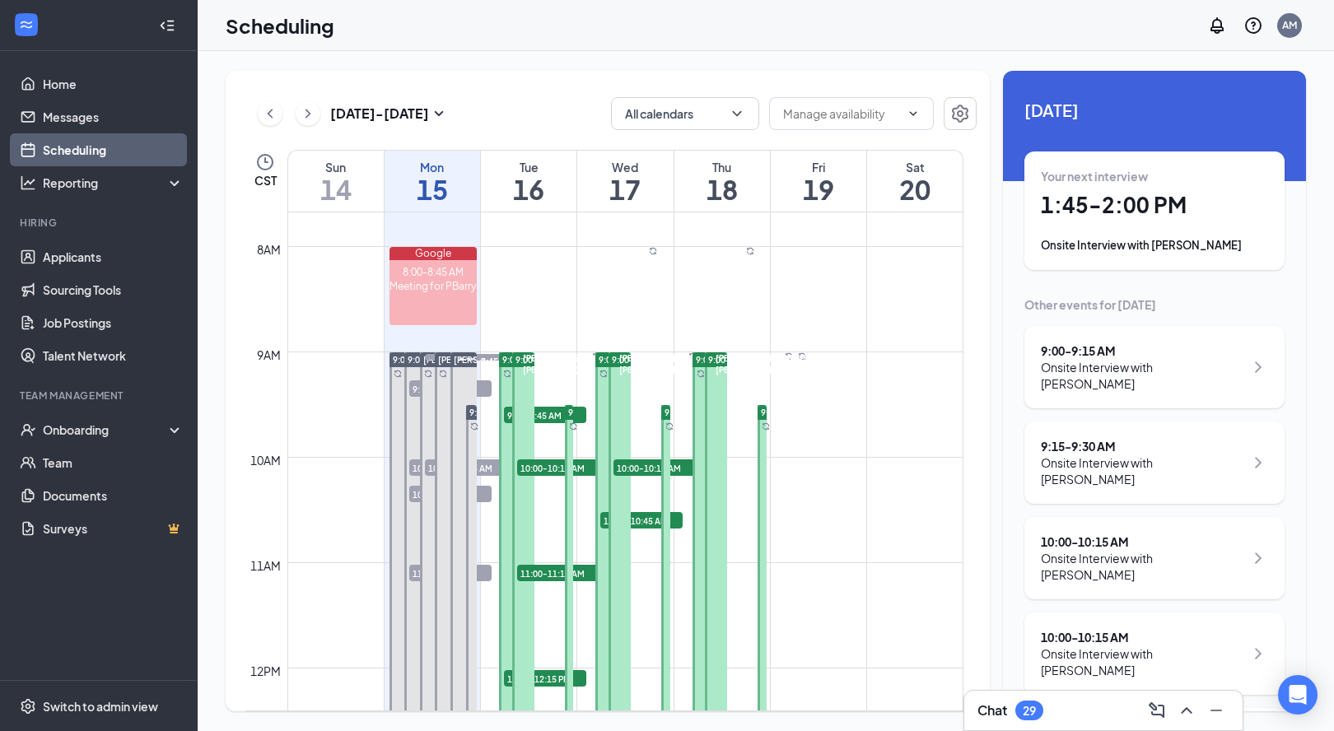
click at [457, 175] on h1 "15" at bounding box center [431, 189] width 95 height 28
click at [691, 118] on button "All calendars" at bounding box center [685, 113] width 148 height 33
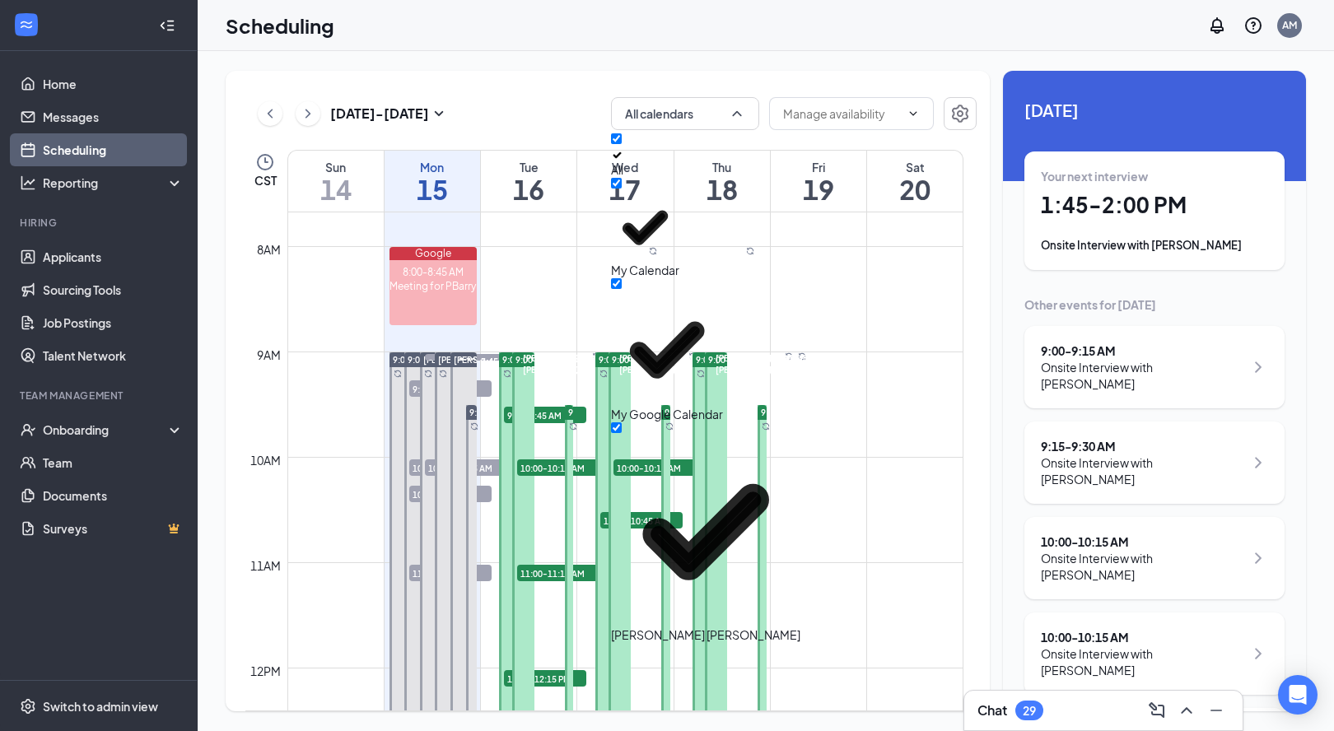
click at [500, 101] on div "[DATE] - [DATE] All calendars" at bounding box center [610, 113] width 731 height 33
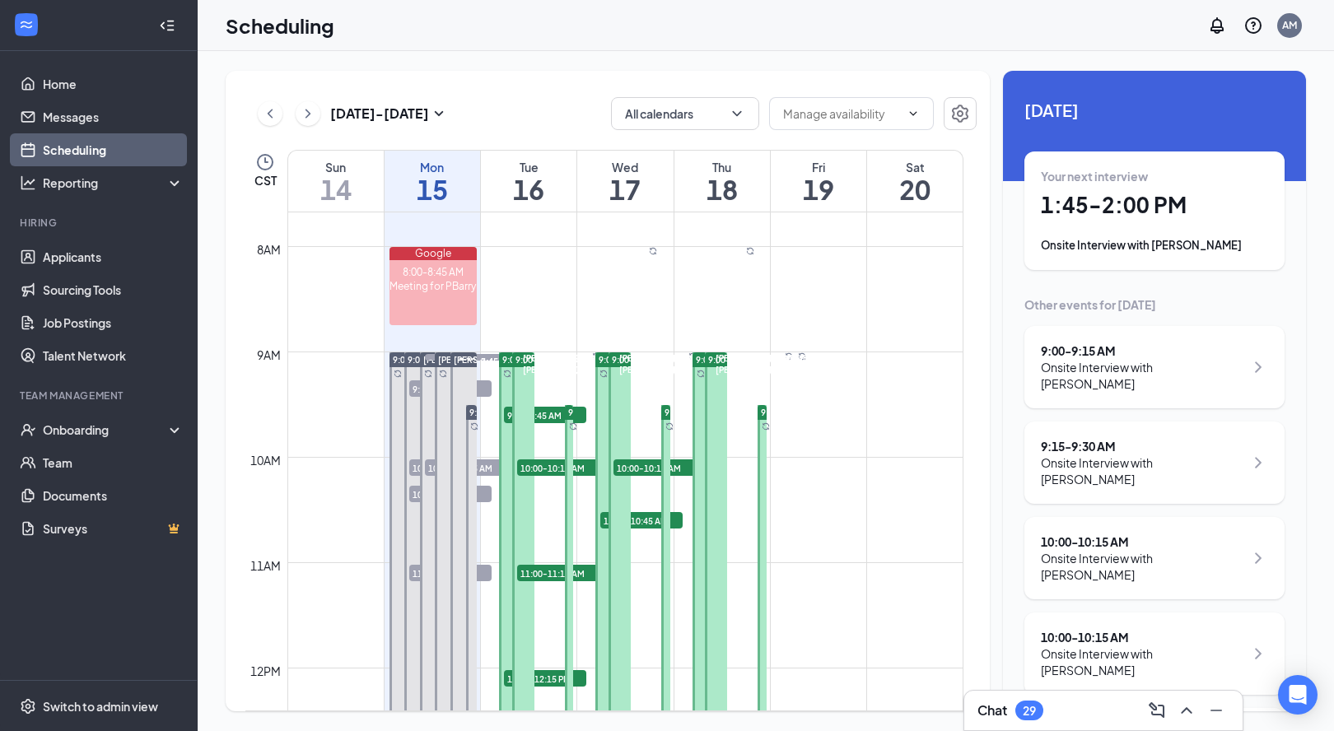
click at [425, 175] on h1 "15" at bounding box center [431, 189] width 95 height 28
click at [749, 115] on button "All calendars" at bounding box center [685, 113] width 148 height 33
click at [989, 185] on div "[DATE] - [DATE] All calendars CST Sun 14 Mon 15 Tue 16 Wed 17 Thu 18 Fri 19 Sat…" at bounding box center [608, 391] width 764 height 640
